Goal: Book appointment/travel/reservation

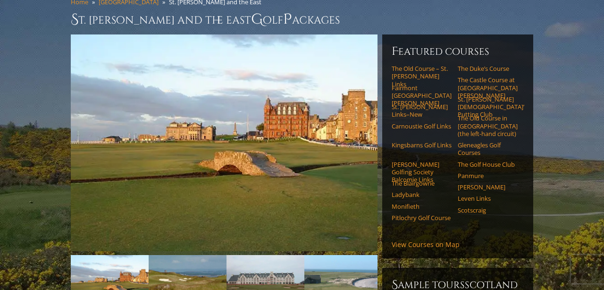
scroll to position [73, 0]
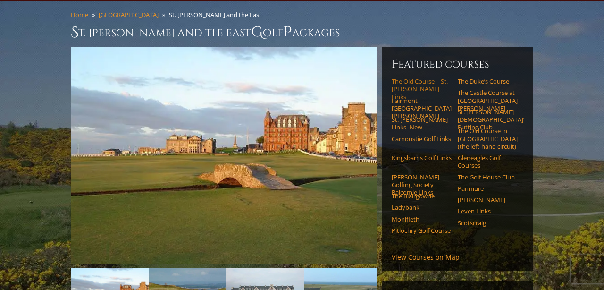
click at [417, 77] on link "The Old Course – St. [PERSON_NAME] Links" at bounding box center [421, 88] width 60 height 23
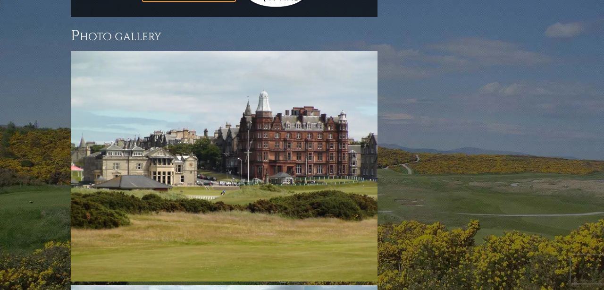
scroll to position [1304, 0]
